Goal: Information Seeking & Learning: Learn about a topic

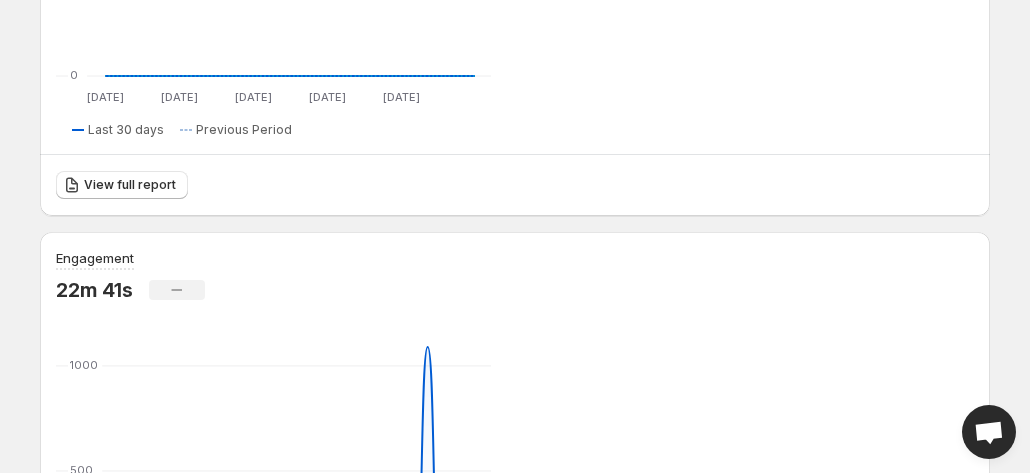
scroll to position [656, 0]
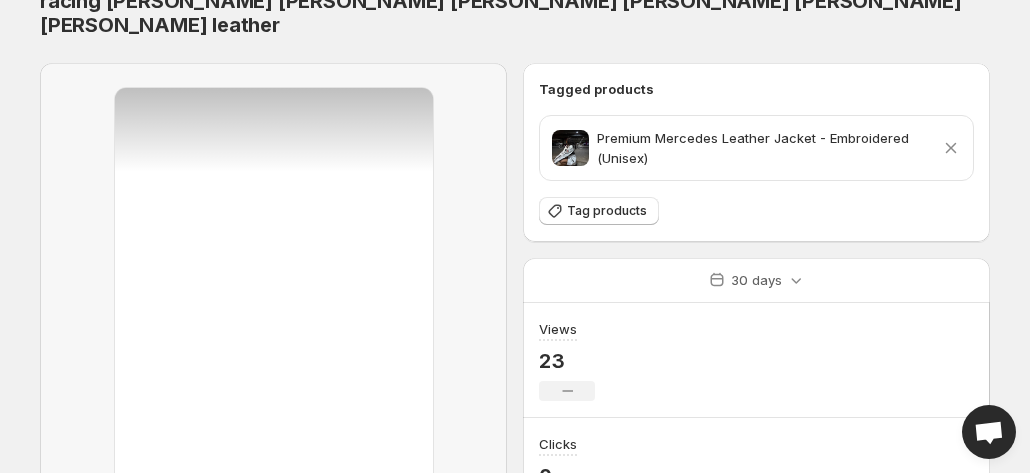
scroll to position [200, 0]
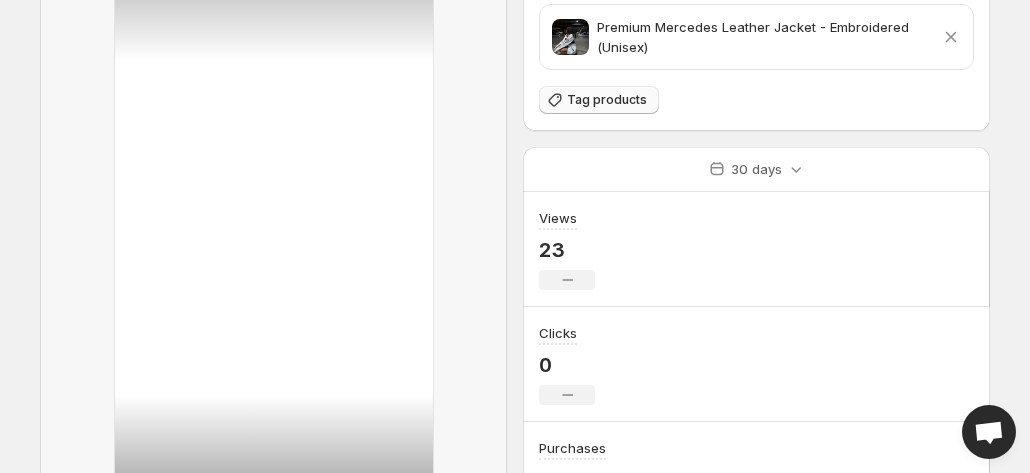
click at [602, 92] on span "Tag products" at bounding box center [607, 100] width 80 height 16
click at [625, 92] on span "Tag products" at bounding box center [607, 100] width 80 height 16
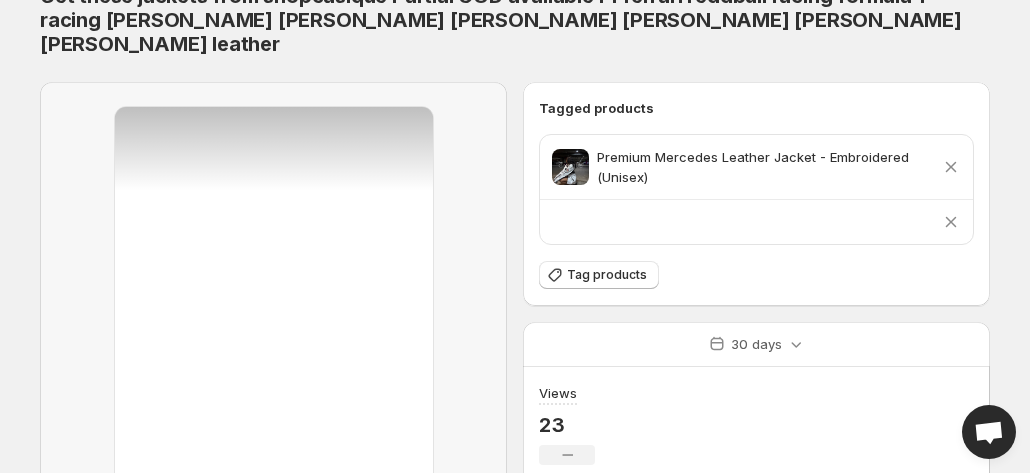
scroll to position [0, 0]
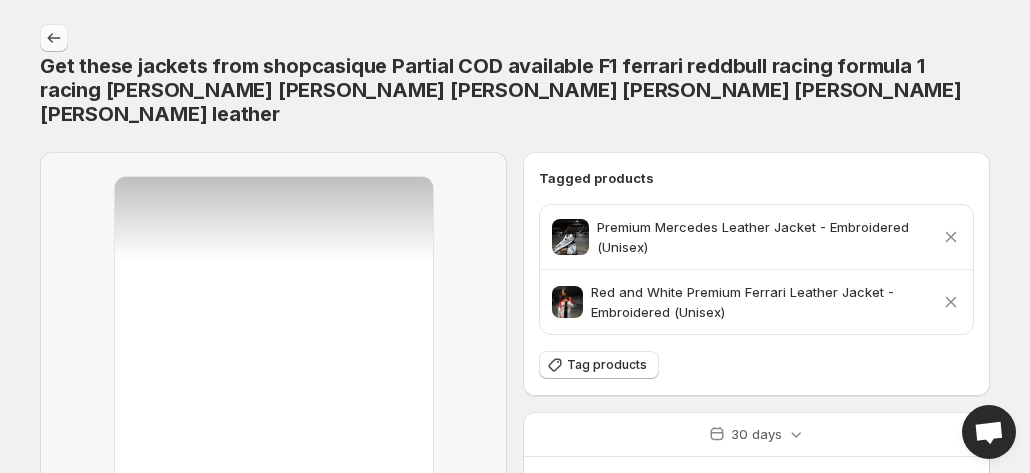
click at [62, 37] on icon "Settings" at bounding box center [54, 38] width 20 height 20
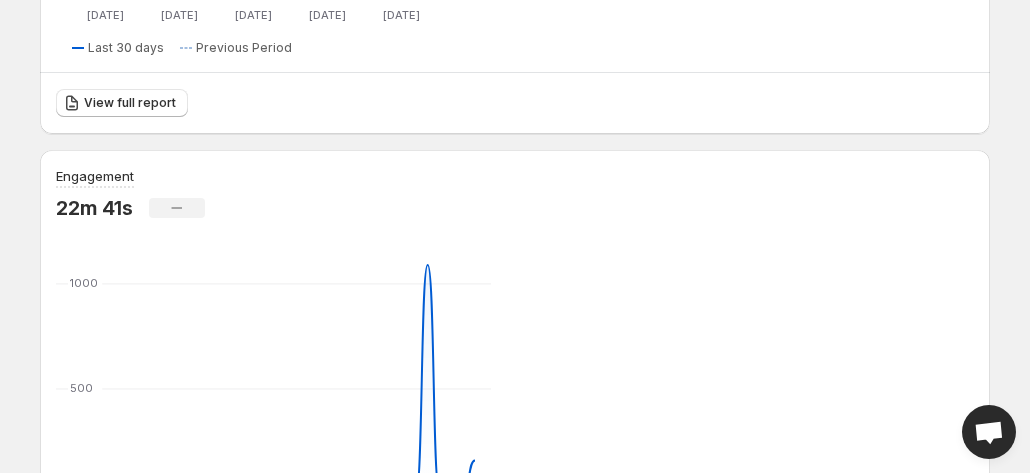
scroll to position [700, 0]
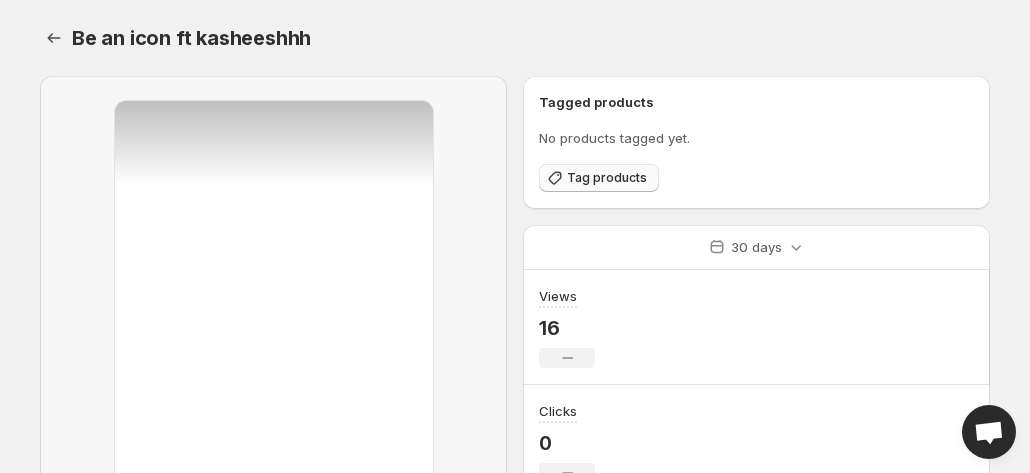
click at [610, 183] on span "Tag products" at bounding box center [607, 178] width 80 height 16
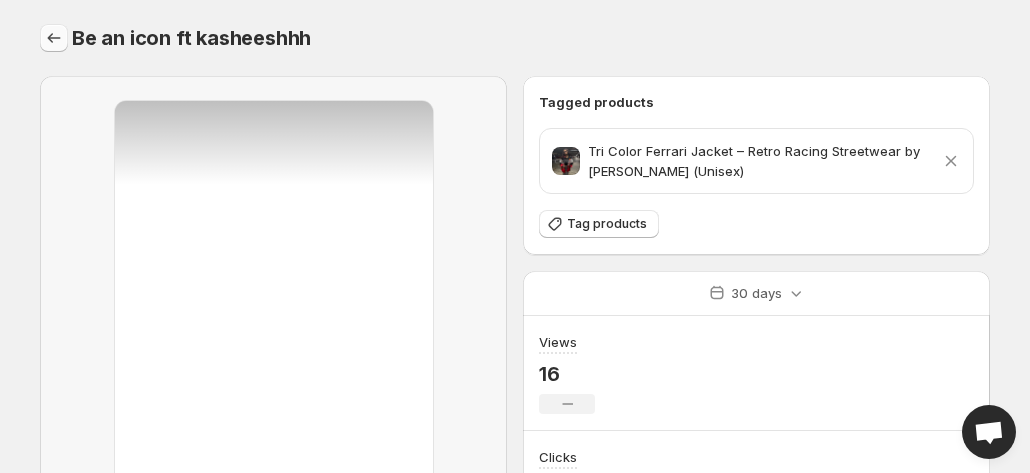
click at [53, 36] on icon "Settings" at bounding box center [54, 38] width 20 height 20
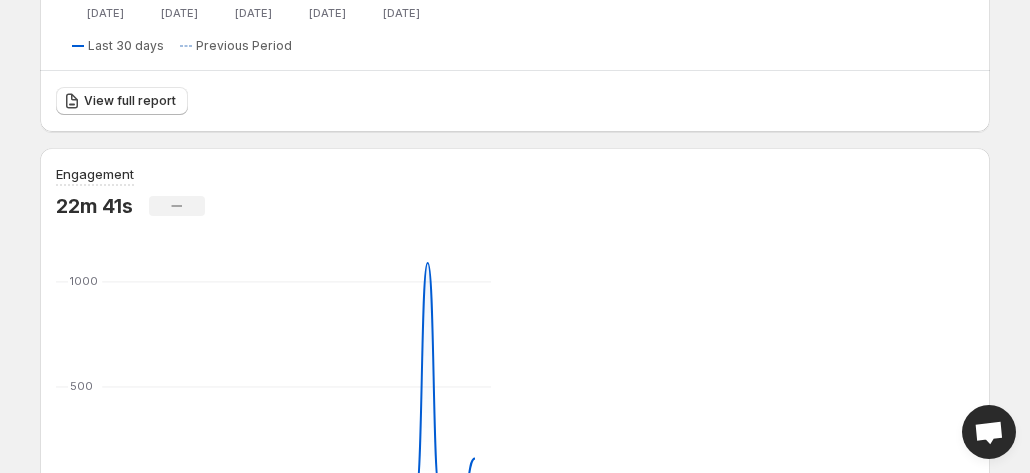
scroll to position [700, 0]
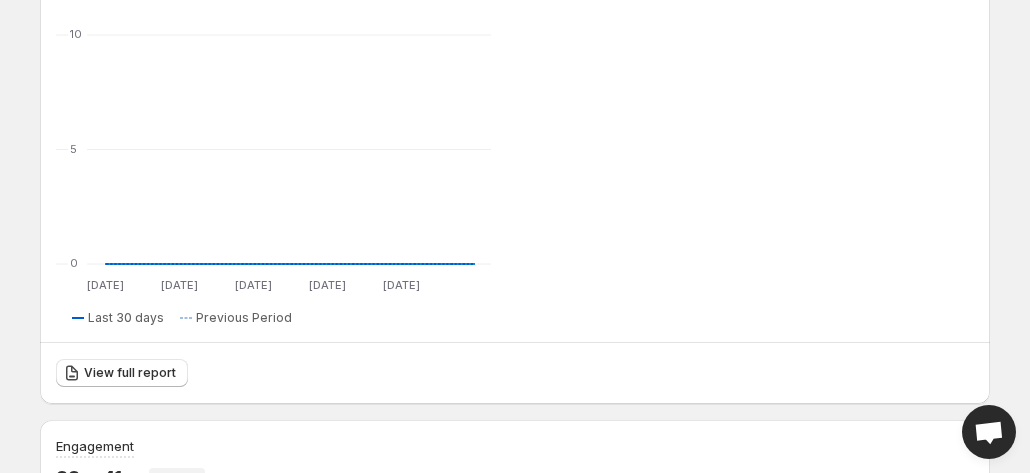
scroll to position [0, 0]
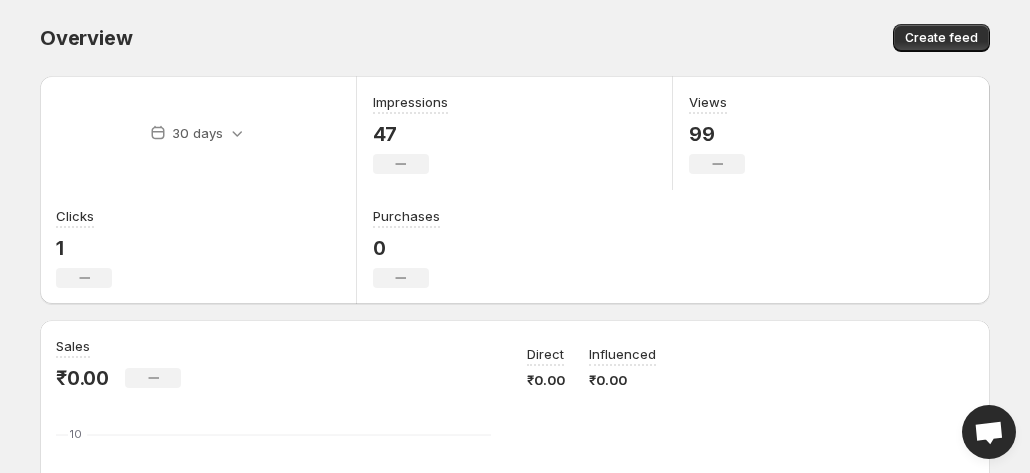
click at [604, 12] on div "Overview. This page is ready Overview Create feed" at bounding box center [515, 38] width 950 height 76
click at [711, 6] on div "Overview. This page is ready Overview Create feed" at bounding box center [515, 38] width 950 height 76
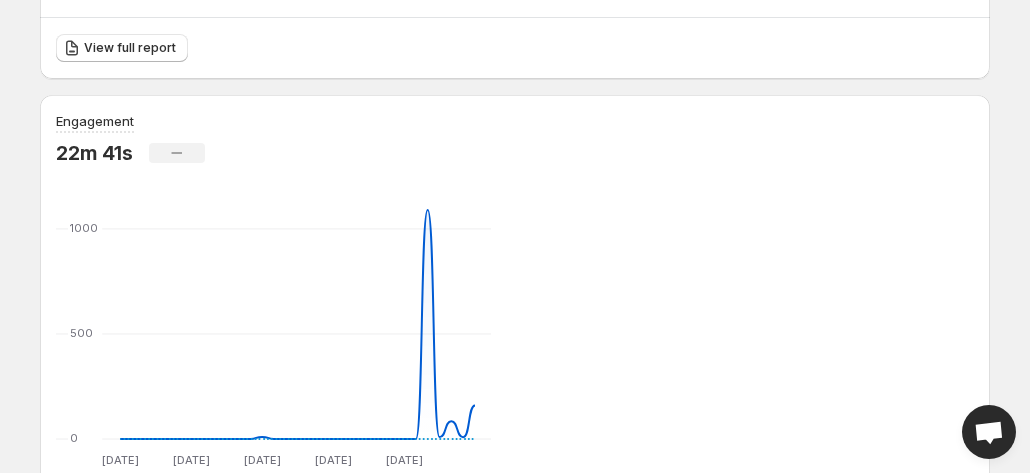
scroll to position [756, 0]
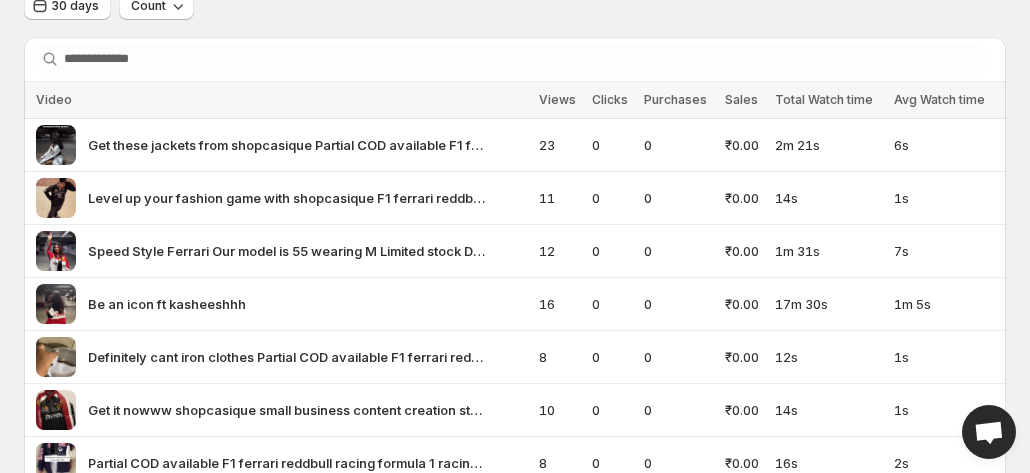
scroll to position [198, 0]
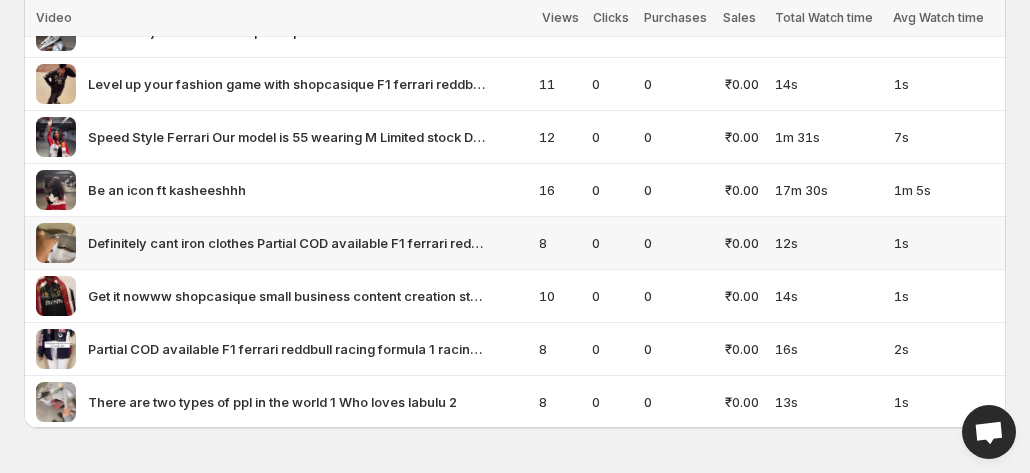
drag, startPoint x: 180, startPoint y: 240, endPoint x: 154, endPoint y: 240, distance: 26.0
click at [154, 240] on span "Definitely cant iron clothes Partial COD available F1 ferrari reddbull racing f…" at bounding box center [288, 243] width 400 height 20
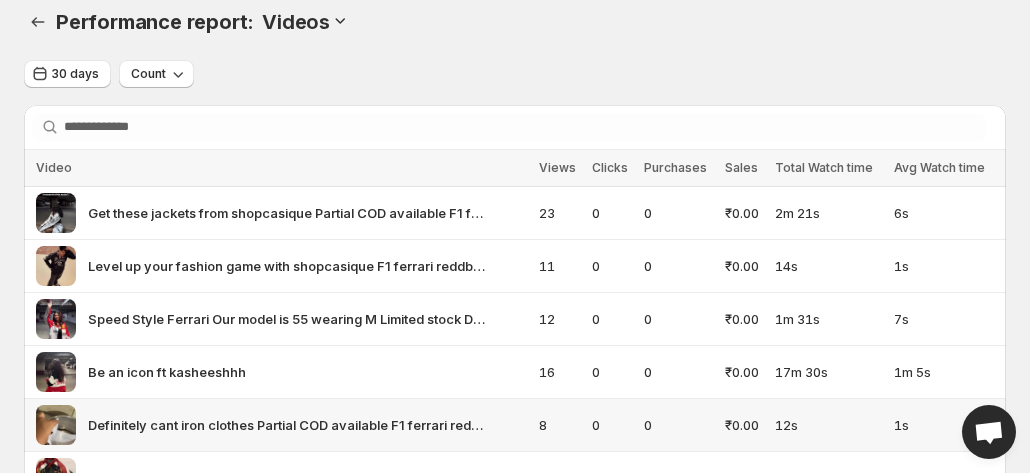
scroll to position [0, 0]
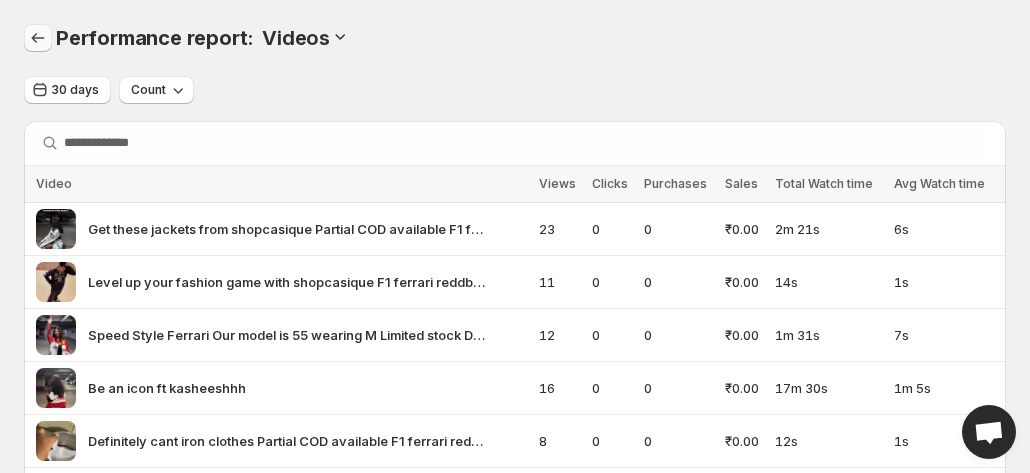
click at [40, 33] on icon "Performance report" at bounding box center [38, 38] width 20 height 20
